Goal: Find contact information: Find contact information

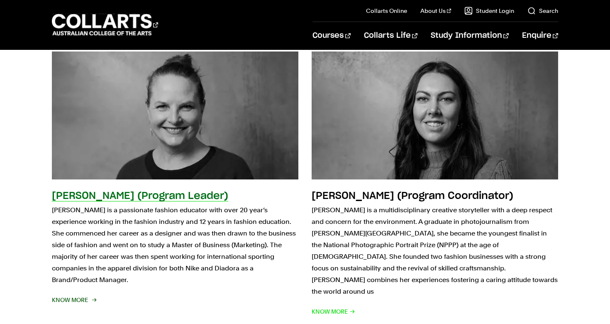
scroll to position [165, 0]
click at [180, 198] on h2 "[PERSON_NAME] (Program Leader)" at bounding box center [140, 196] width 176 height 10
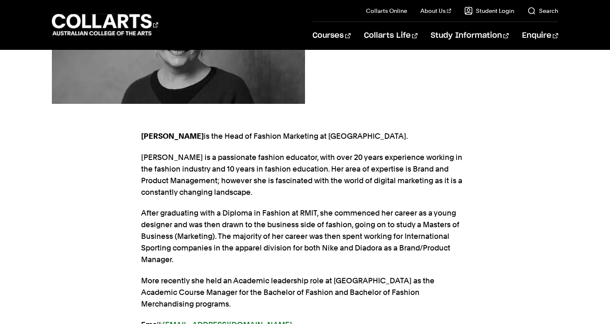
scroll to position [314, 0]
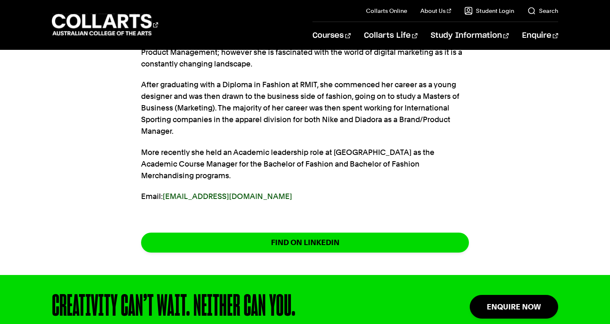
drag, startPoint x: 258, startPoint y: 196, endPoint x: 164, endPoint y: 199, distance: 94.2
click at [164, 199] on p "Email: dpratt@collarts.edu.au" at bounding box center [305, 196] width 328 height 12
copy p "dpratt@collarts.edu.au"
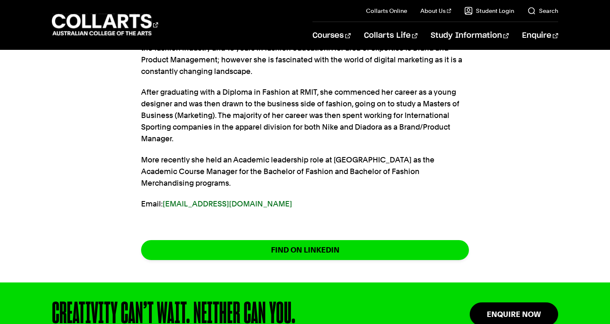
scroll to position [302, 0]
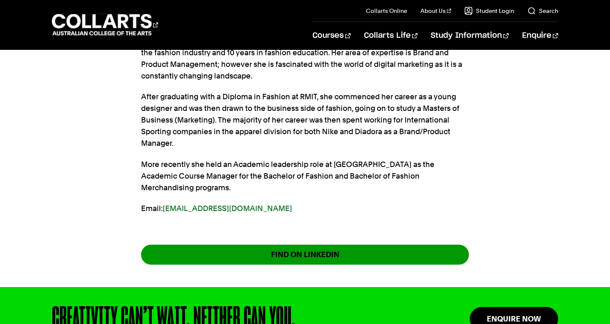
click at [191, 262] on link "FIND ON LINKEDIN" at bounding box center [305, 254] width 328 height 20
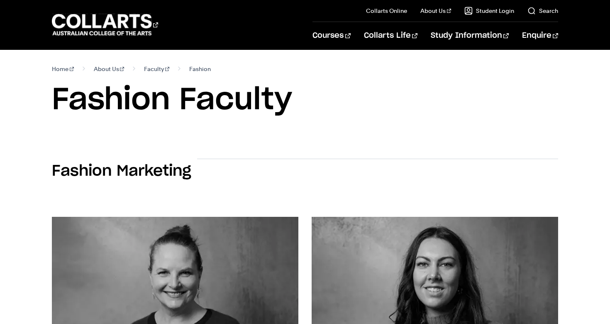
scroll to position [165, 0]
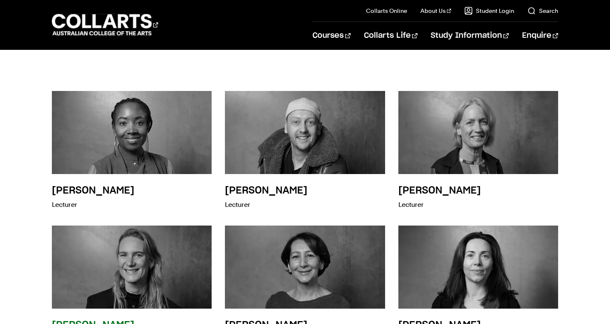
scroll to position [618, 0]
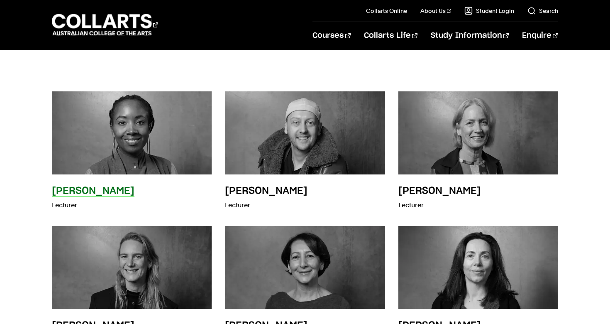
click at [114, 169] on div "Tamara Leacock Lecturer" at bounding box center [132, 151] width 160 height 121
click at [114, 186] on h3 "[PERSON_NAME]" at bounding box center [93, 191] width 83 height 10
click at [105, 127] on img at bounding box center [132, 132] width 176 height 91
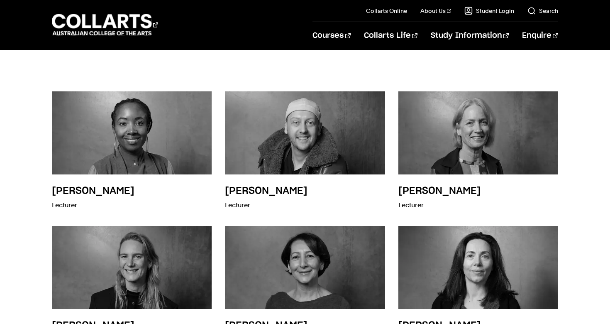
click at [39, 155] on div "Tamara Leacock Lecturer Richard McCoy Lecturer Cathy Muhling Lecturer Jade Robe…" at bounding box center [305, 295] width 610 height 468
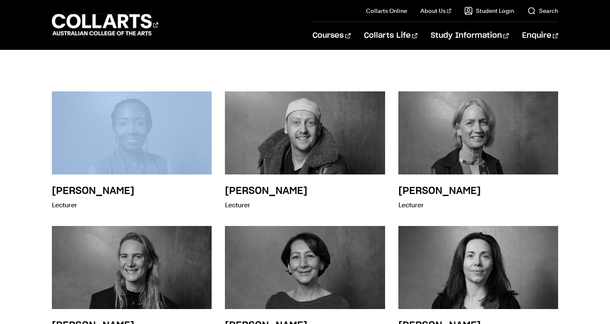
click at [39, 155] on div "Tamara Leacock Lecturer Richard McCoy Lecturer Cathy Muhling Lecturer Jade Robe…" at bounding box center [305, 295] width 610 height 468
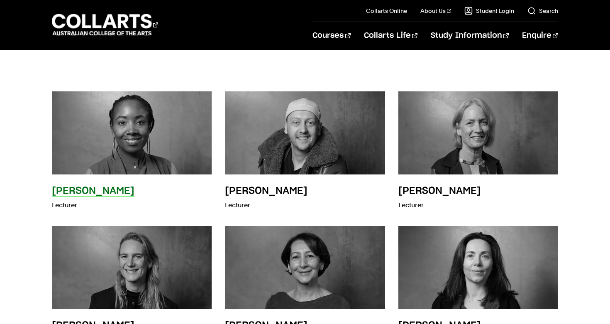
click at [69, 186] on h3 "[PERSON_NAME]" at bounding box center [93, 191] width 83 height 10
click at [78, 186] on h3 "[PERSON_NAME]" at bounding box center [93, 191] width 83 height 10
